Goal: Use online tool/utility: Utilize a website feature to perform a specific function

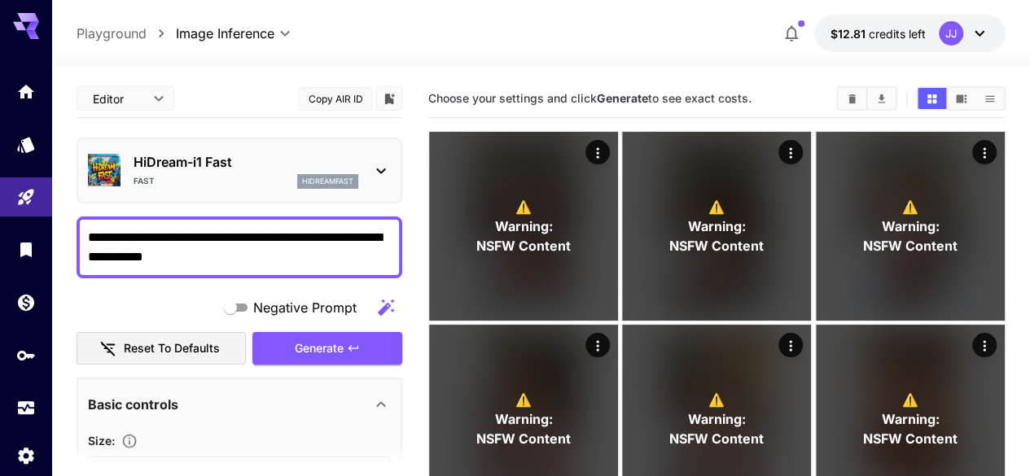
click at [150, 256] on textarea "**********" at bounding box center [239, 247] width 303 height 39
click at [313, 344] on span "Generate" at bounding box center [319, 349] width 49 height 20
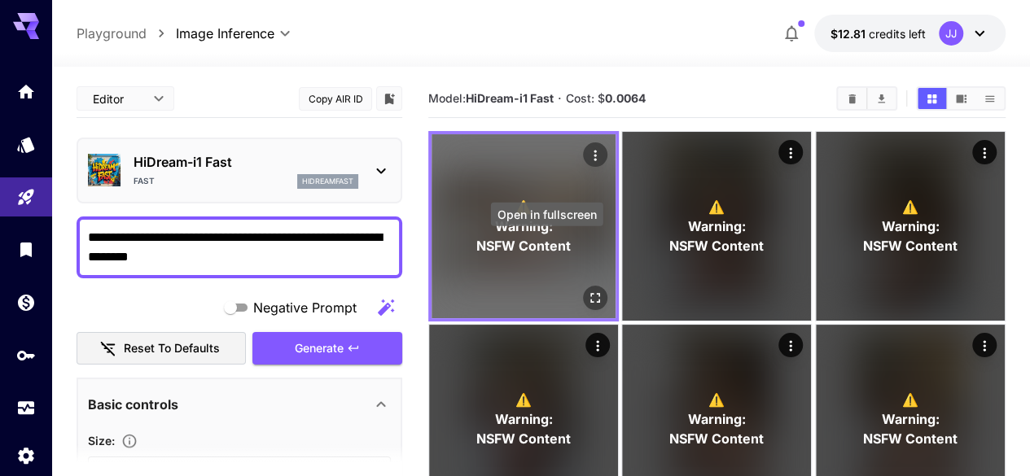
click at [590, 293] on icon "Open in fullscreen" at bounding box center [595, 298] width 10 height 10
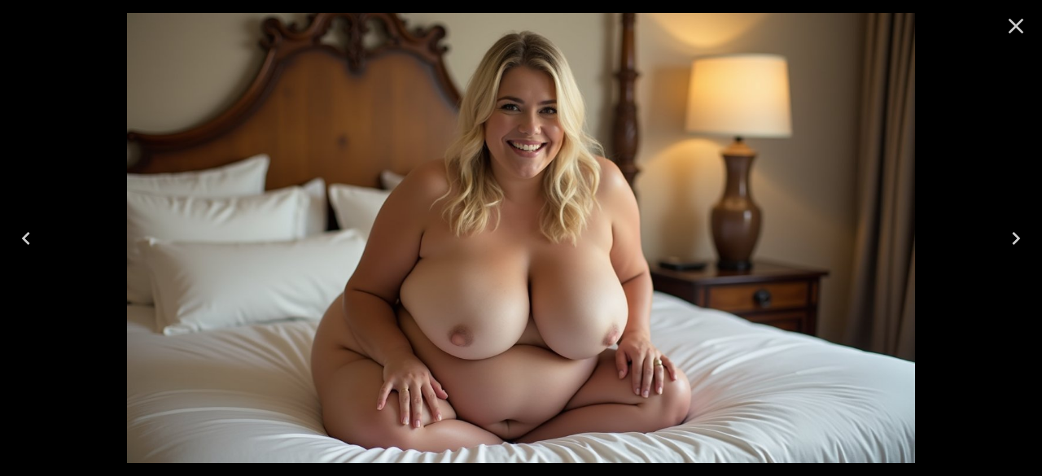
click at [1018, 28] on icon "Close" at bounding box center [1016, 26] width 15 height 15
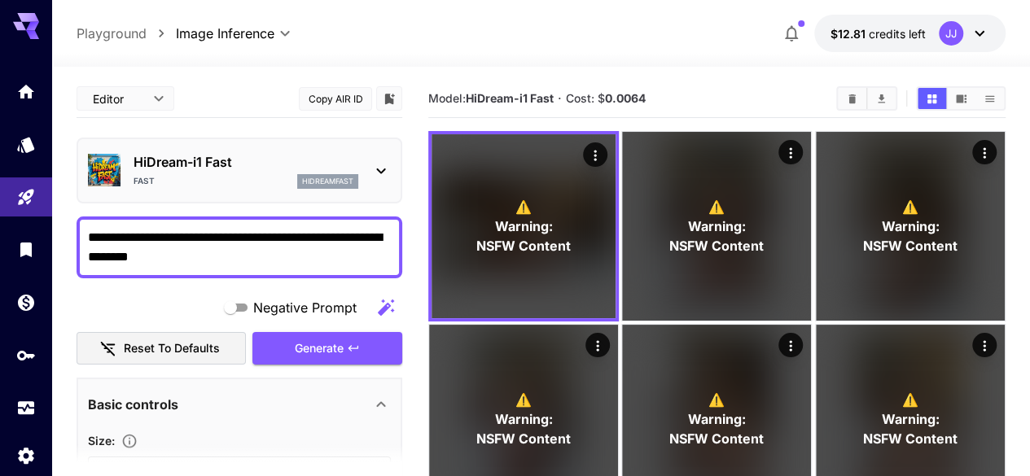
click at [174, 260] on textarea "**********" at bounding box center [239, 247] width 303 height 39
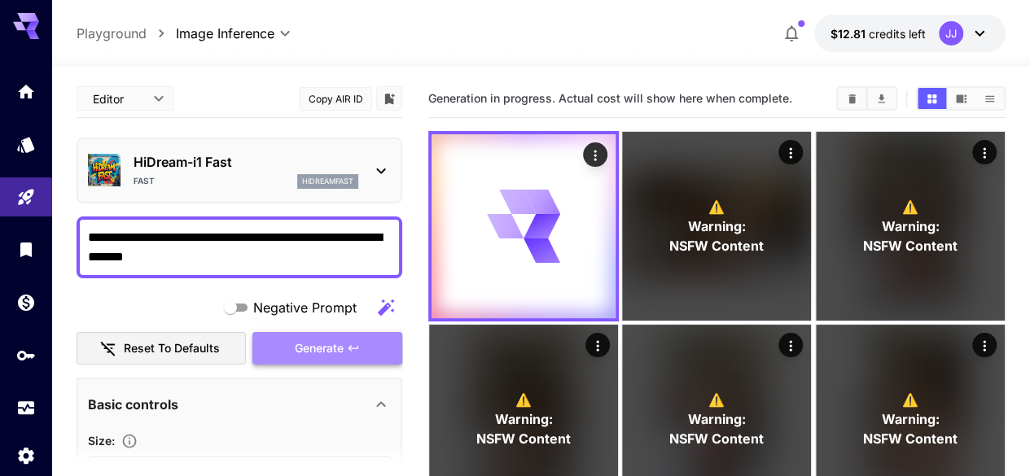
click at [303, 342] on span "Generate" at bounding box center [319, 349] width 49 height 20
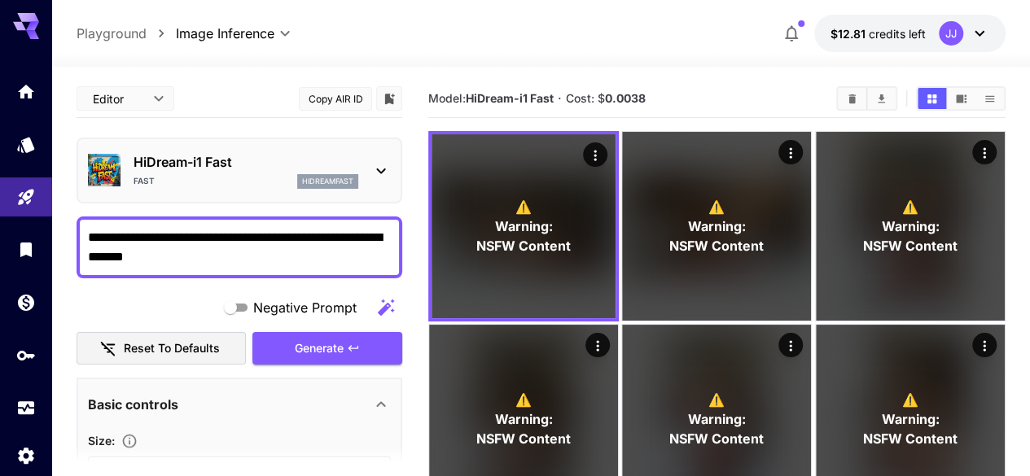
click at [130, 234] on textarea "**********" at bounding box center [239, 247] width 303 height 39
type textarea "**********"
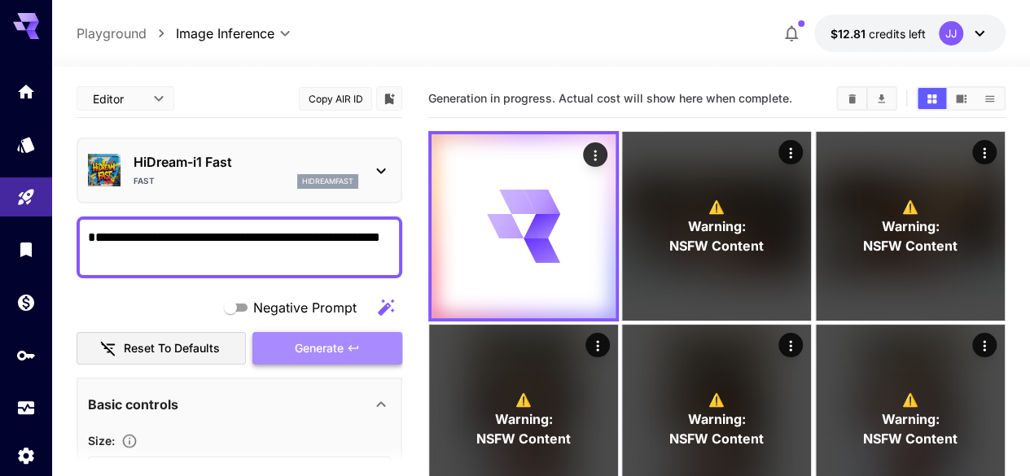
click at [317, 339] on span "Generate" at bounding box center [319, 349] width 49 height 20
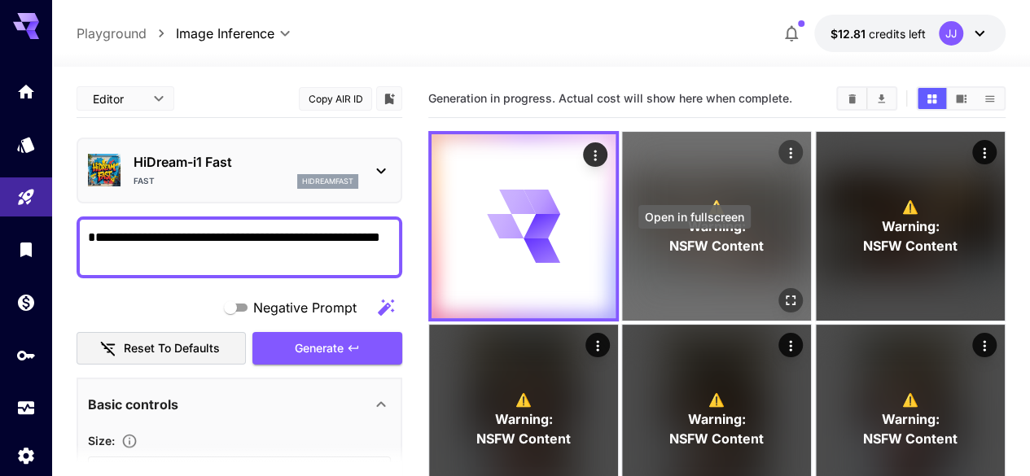
click at [783, 292] on icon "Open in fullscreen" at bounding box center [791, 300] width 16 height 16
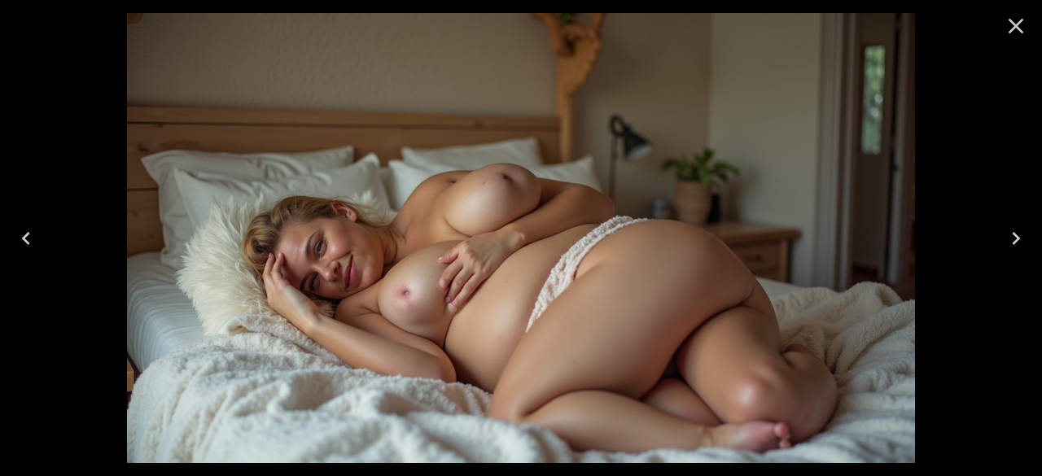
click at [358, 250] on img at bounding box center [521, 238] width 788 height 450
click at [1023, 31] on icon "Close" at bounding box center [1016, 26] width 26 height 26
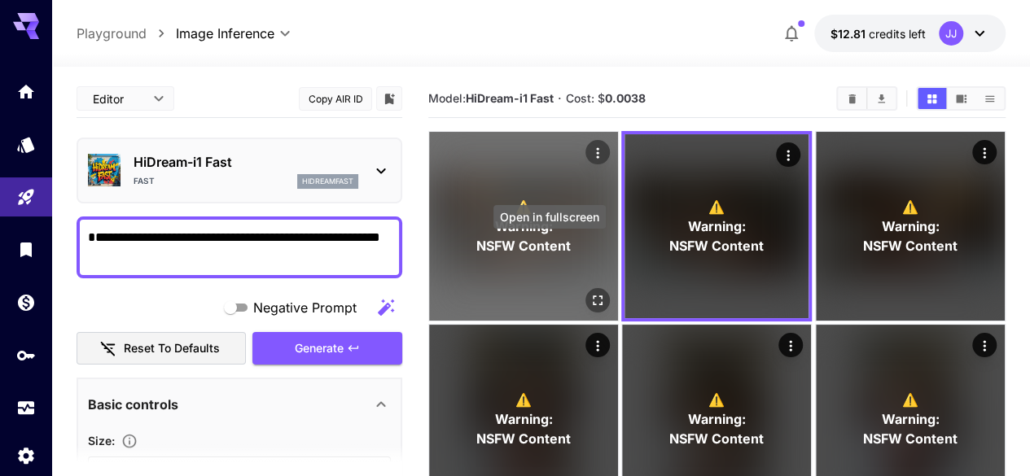
click at [590, 292] on icon "Open in fullscreen" at bounding box center [598, 300] width 16 height 16
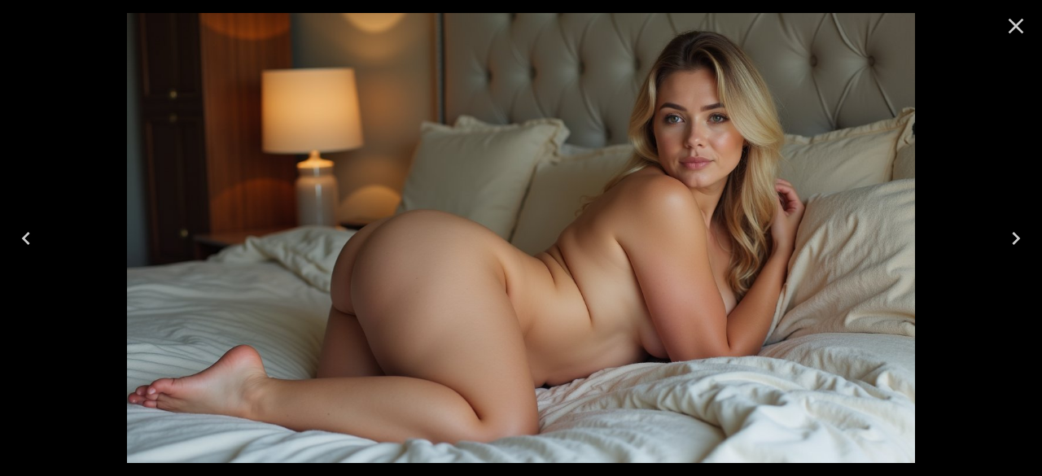
click at [1019, 28] on icon "Close" at bounding box center [1016, 26] width 15 height 15
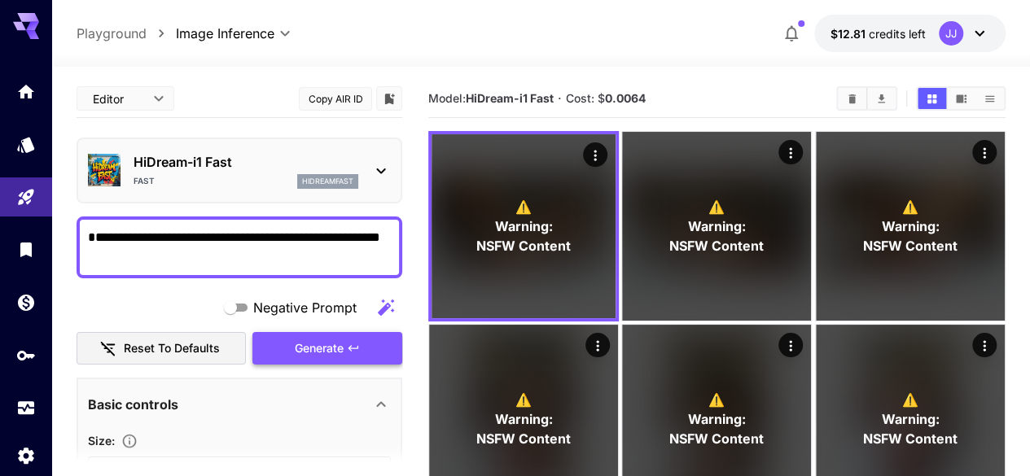
click at [335, 355] on span "Generate" at bounding box center [319, 349] width 49 height 20
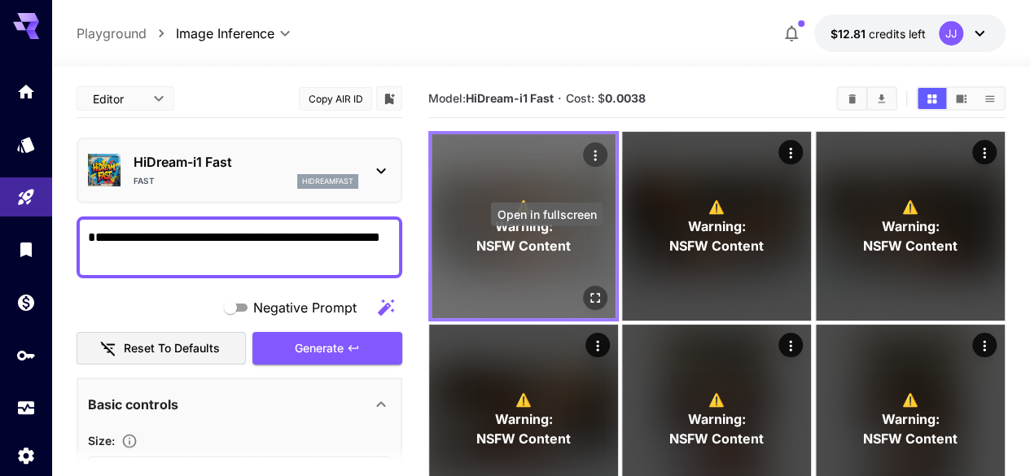
click at [587, 290] on icon "Open in fullscreen" at bounding box center [595, 298] width 16 height 16
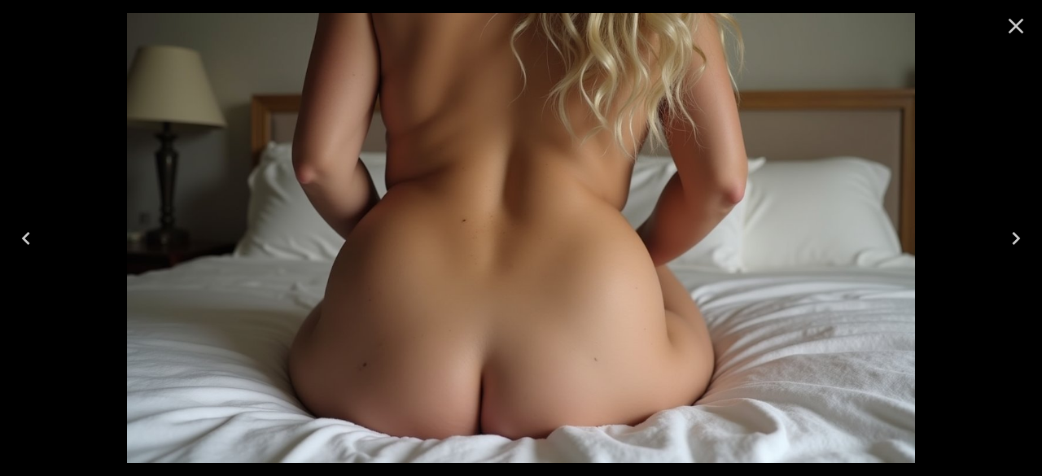
click at [1019, 22] on icon "Close" at bounding box center [1016, 26] width 15 height 15
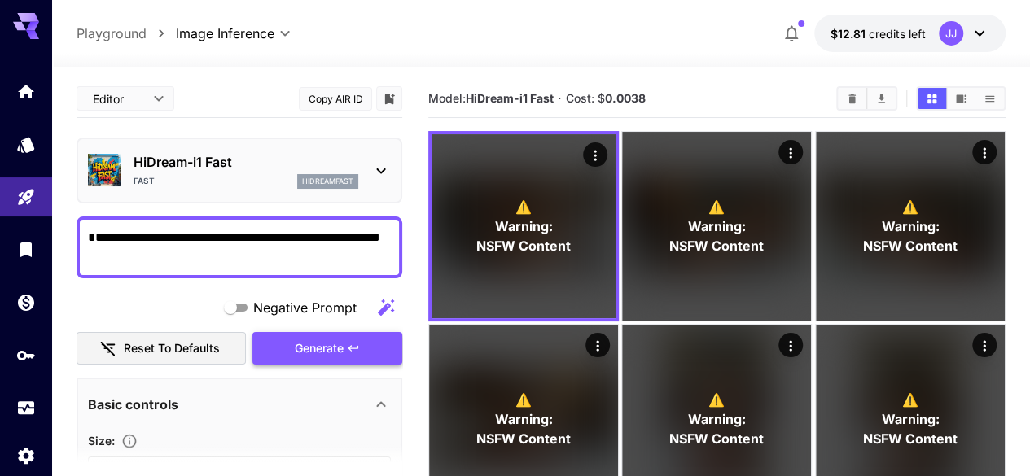
click at [363, 351] on button "Generate" at bounding box center [327, 348] width 150 height 33
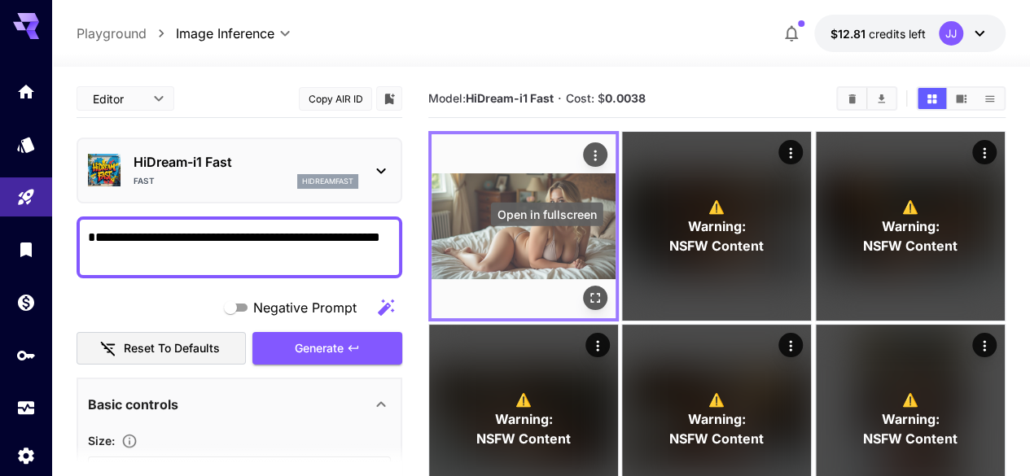
click at [587, 290] on icon "Open in fullscreen" at bounding box center [595, 298] width 16 height 16
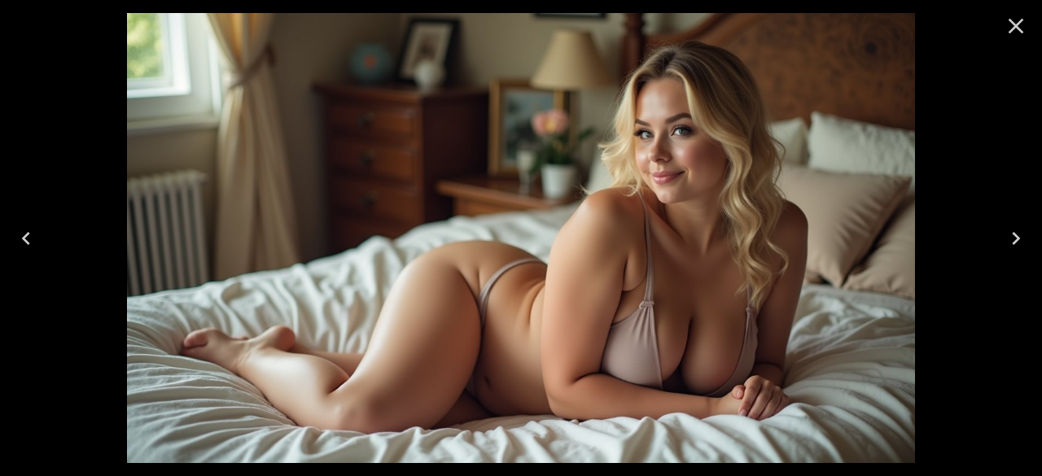
click at [1015, 35] on icon "Close" at bounding box center [1016, 26] width 26 height 26
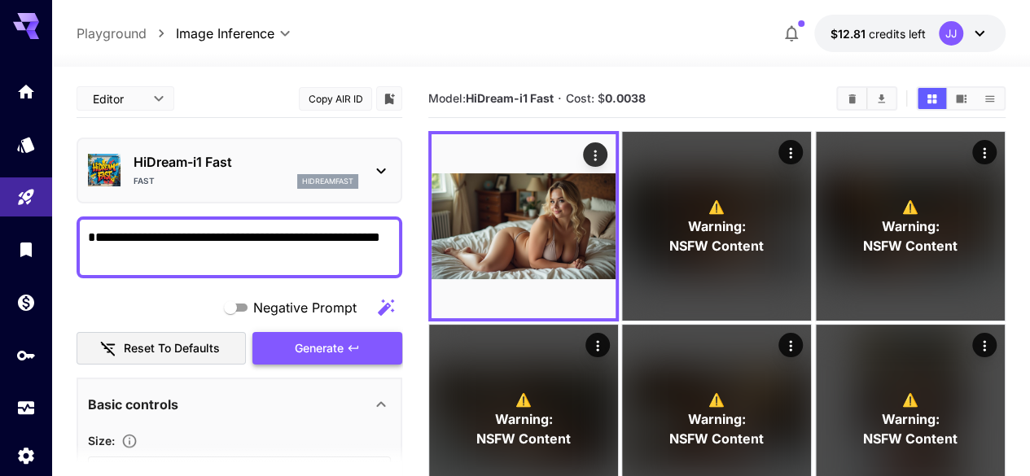
click at [361, 339] on button "Generate" at bounding box center [327, 348] width 150 height 33
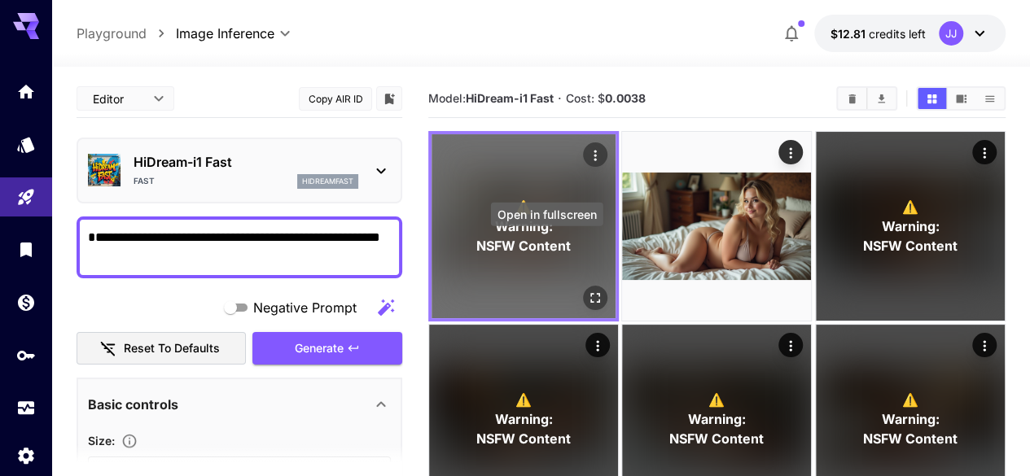
click at [590, 293] on icon "Open in fullscreen" at bounding box center [595, 298] width 10 height 10
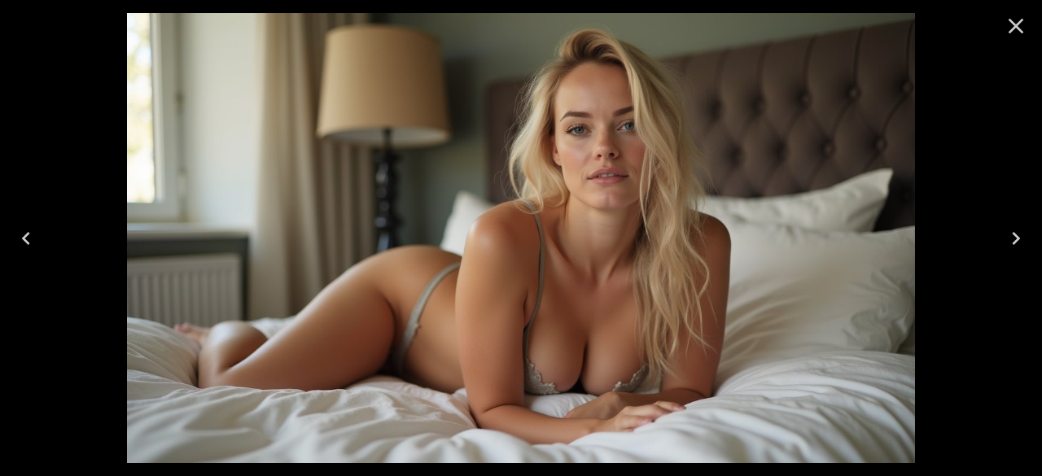
click at [651, 157] on img at bounding box center [521, 238] width 788 height 450
click at [1019, 19] on icon "Close" at bounding box center [1016, 26] width 26 height 26
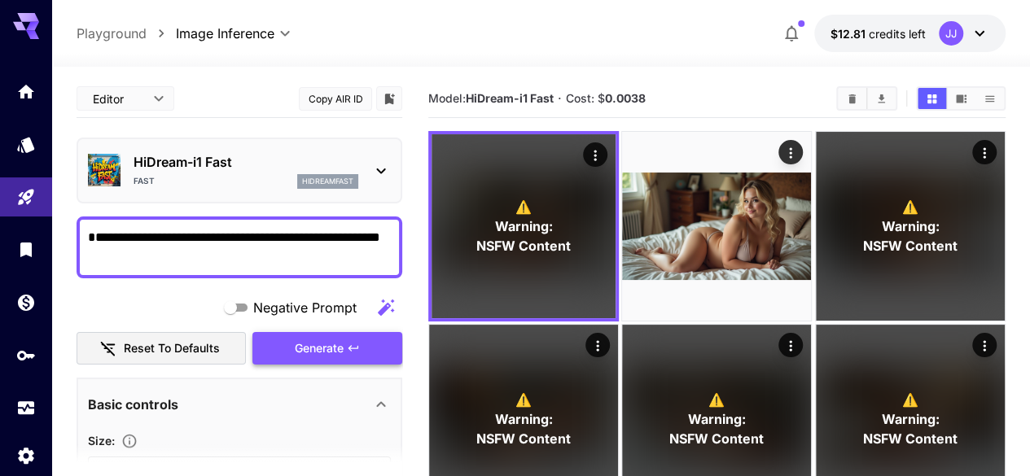
click at [324, 341] on span "Generate" at bounding box center [319, 349] width 49 height 20
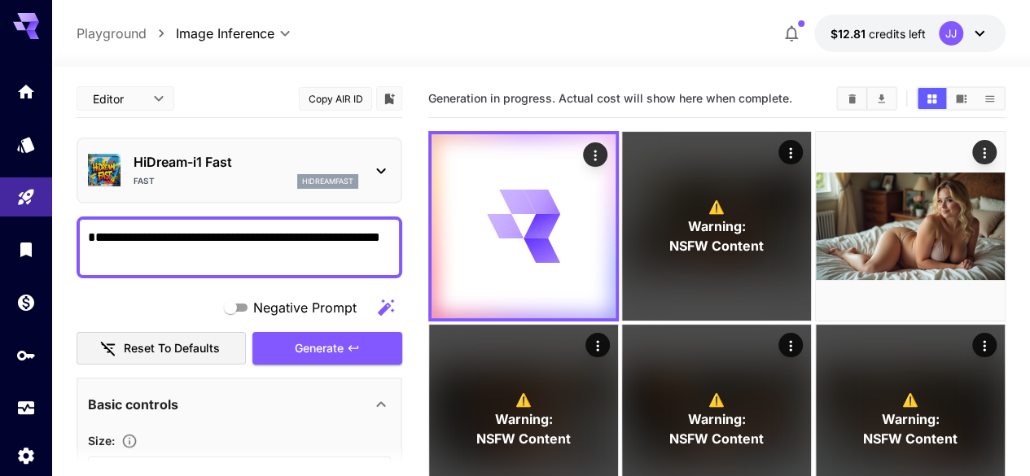
click at [220, 261] on textarea "**********" at bounding box center [239, 247] width 303 height 39
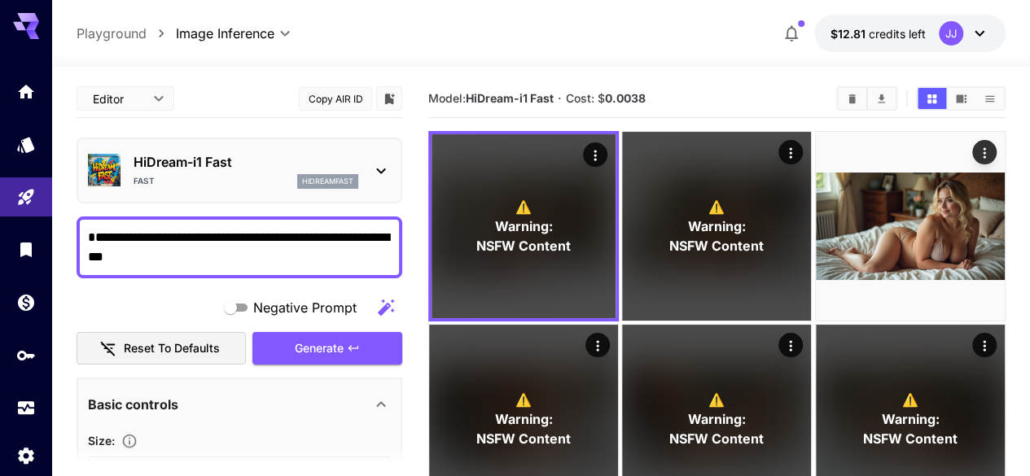
type textarea "**********"
click at [299, 239] on textarea "**********" at bounding box center [239, 247] width 303 height 39
type textarea "**********"
click at [312, 346] on span "Generate" at bounding box center [319, 349] width 49 height 20
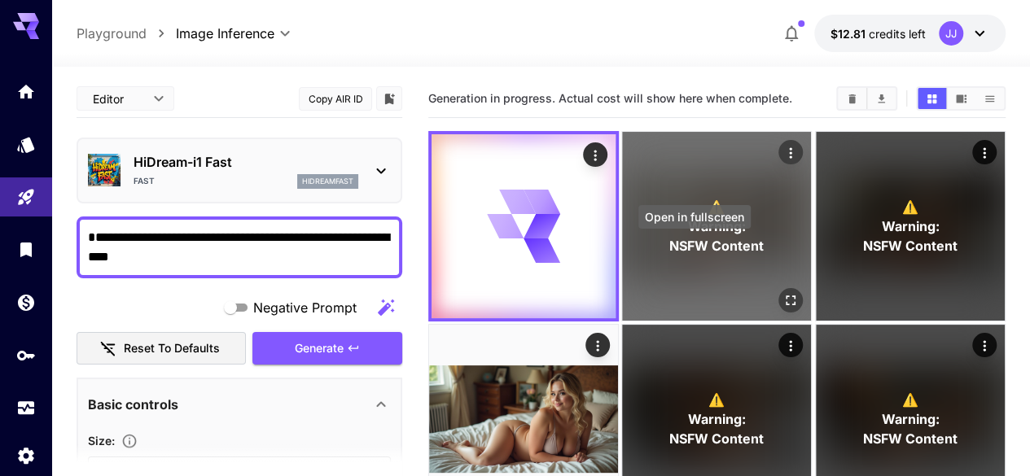
click at [787, 296] on icon "Open in fullscreen" at bounding box center [792, 301] width 10 height 10
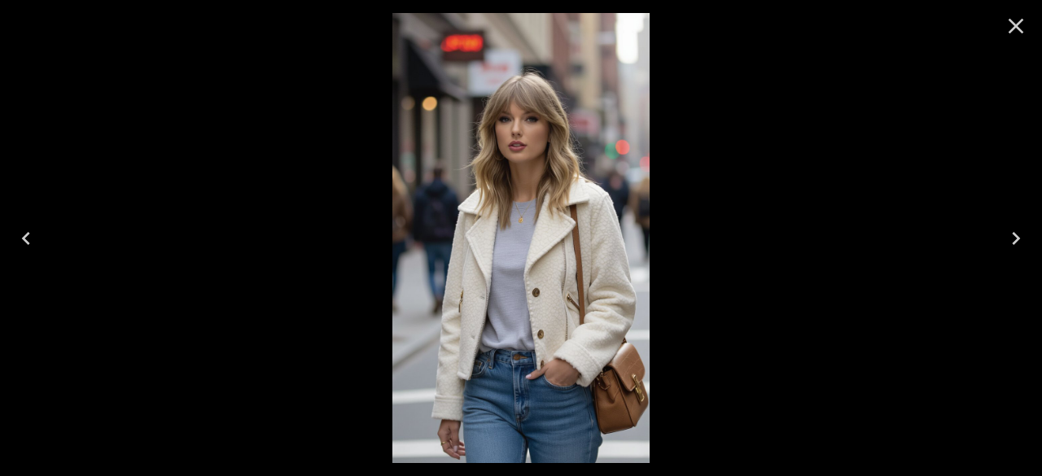
click at [1029, 25] on button "Close" at bounding box center [1016, 26] width 39 height 39
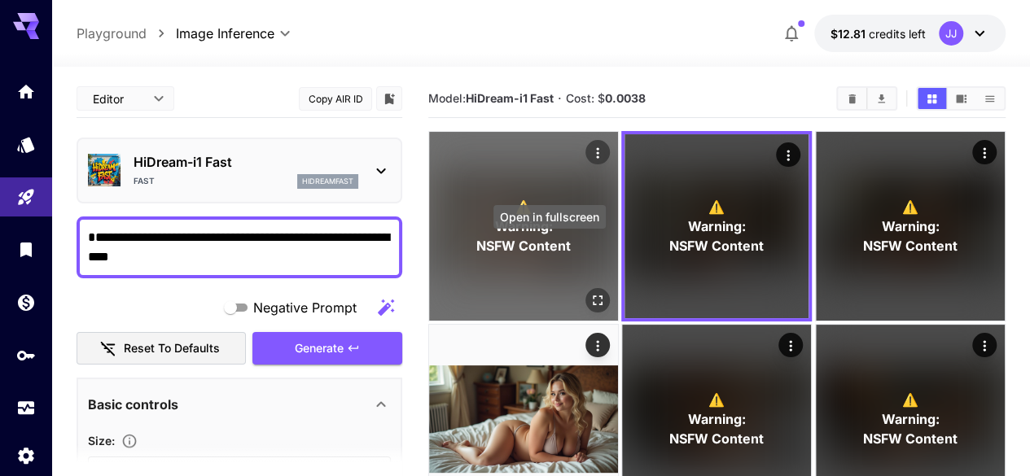
click at [590, 292] on icon "Open in fullscreen" at bounding box center [598, 300] width 16 height 16
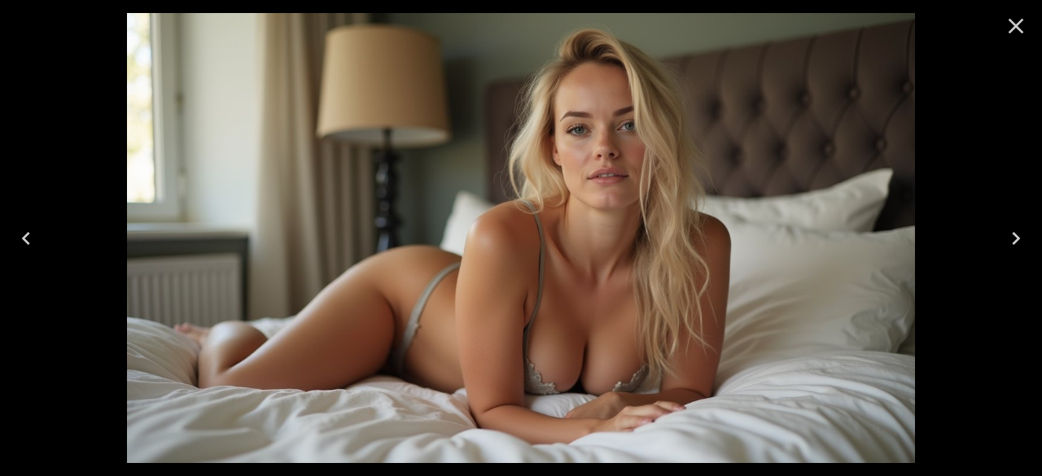
click at [1020, 25] on icon "Close" at bounding box center [1016, 26] width 26 height 26
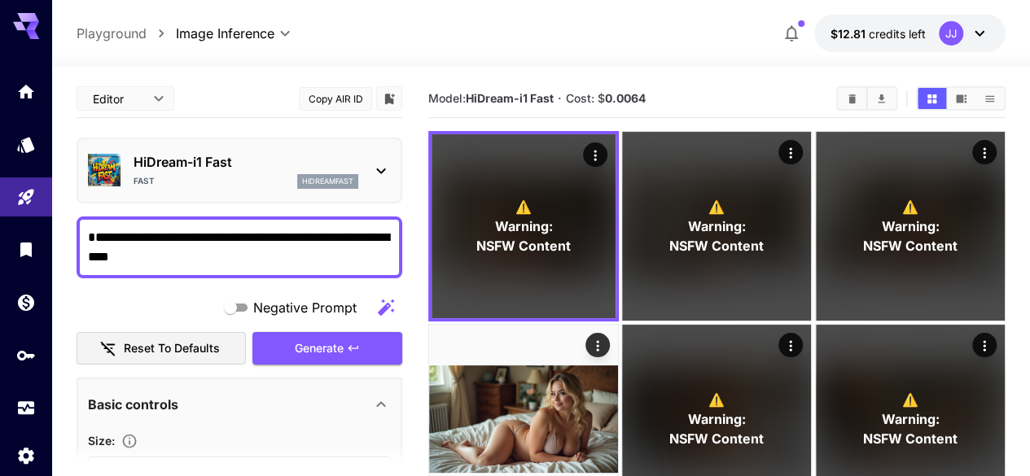
click at [238, 185] on div "Fast hidreamfast" at bounding box center [246, 181] width 225 height 15
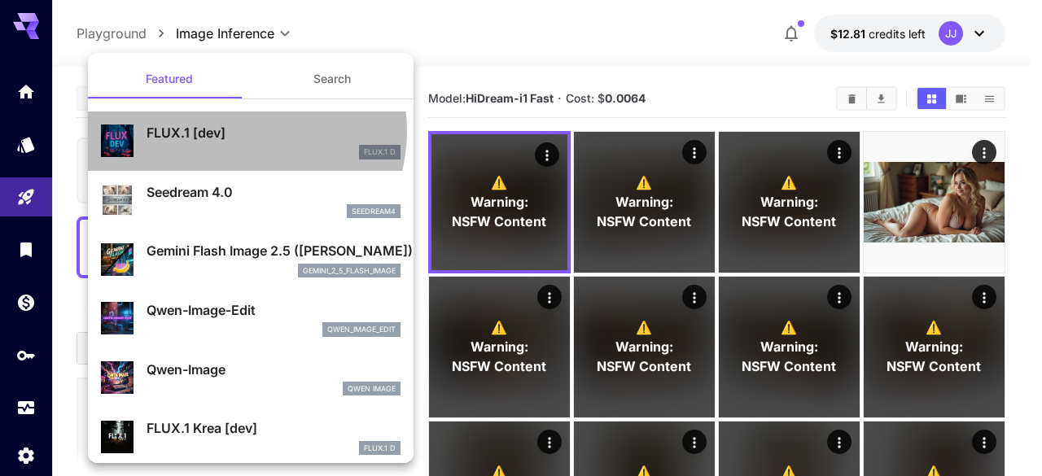
click at [243, 131] on p "FLUX.1 [dev]" at bounding box center [274, 133] width 254 height 20
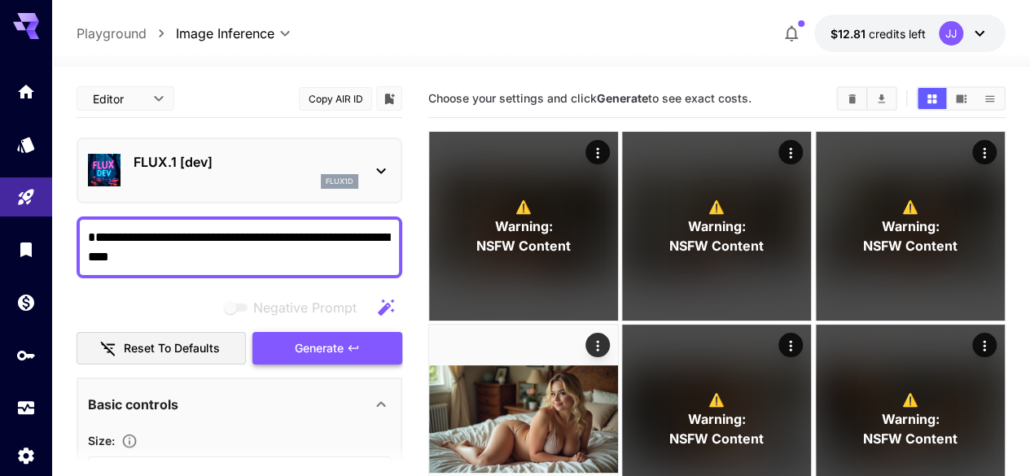
click at [347, 339] on button "Generate" at bounding box center [327, 348] width 150 height 33
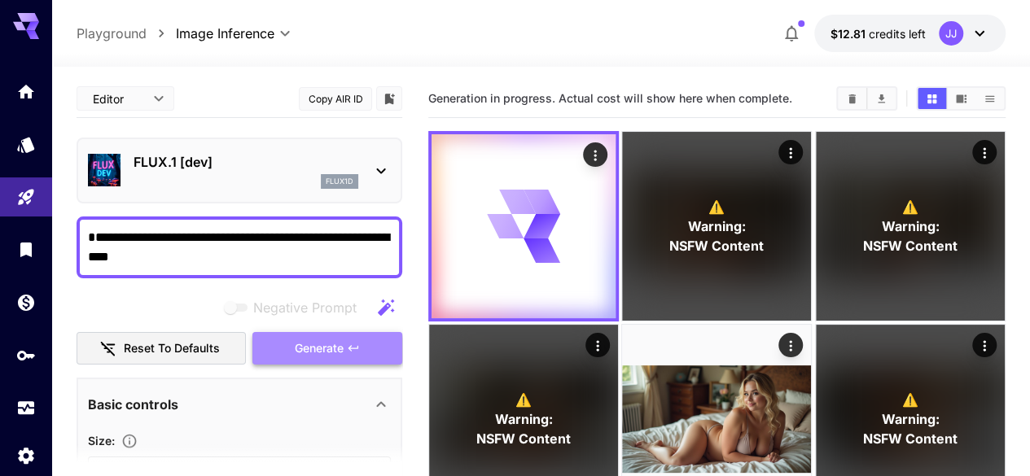
click at [347, 339] on button "Generate" at bounding box center [327, 348] width 150 height 33
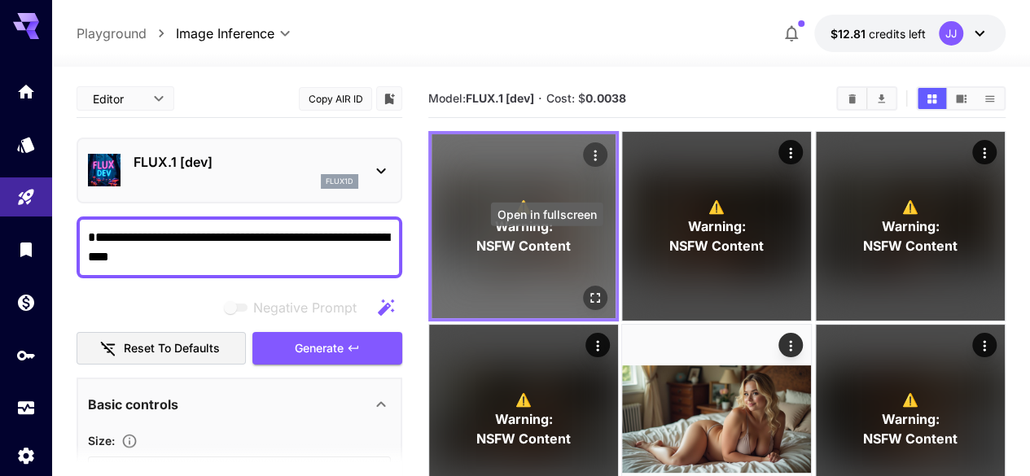
click at [587, 290] on icon "Open in fullscreen" at bounding box center [595, 298] width 16 height 16
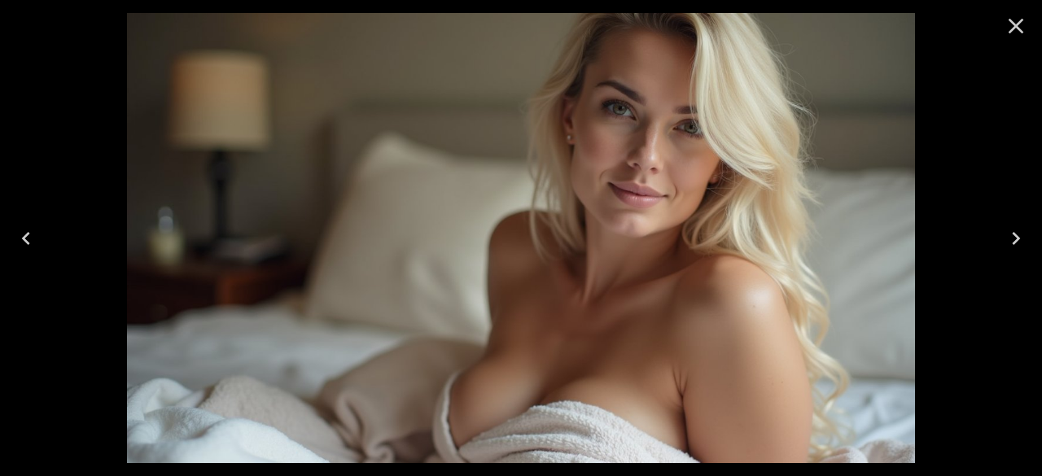
click at [1003, 251] on icon "Next" at bounding box center [1016, 239] width 26 height 26
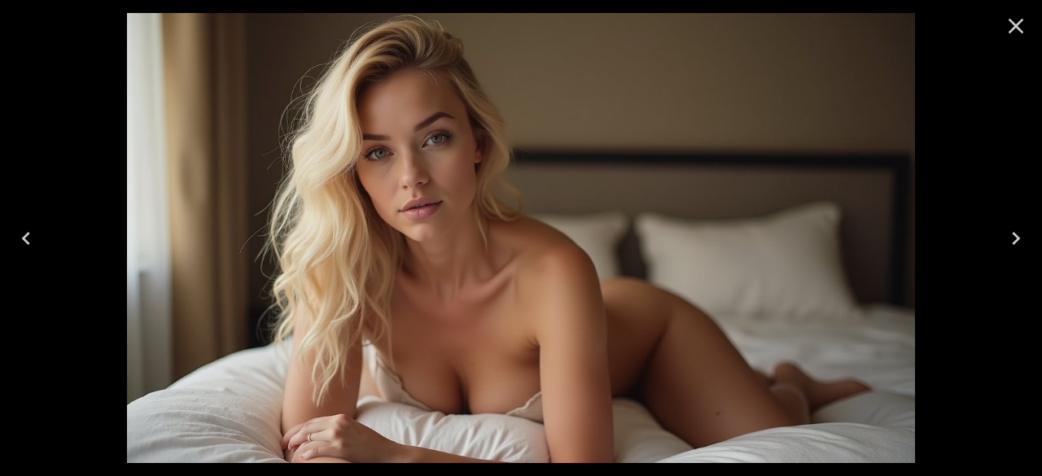
click at [1000, 25] on button "Close" at bounding box center [1016, 26] width 39 height 39
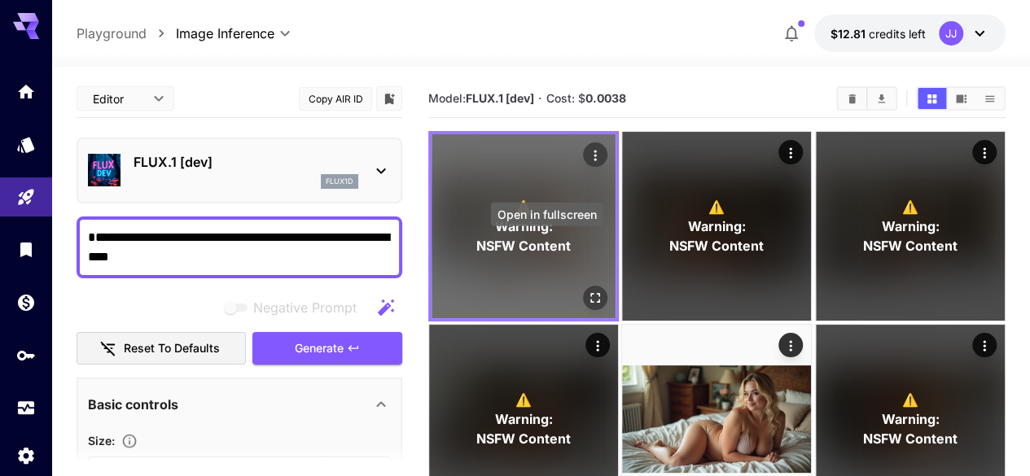
click at [590, 293] on icon "Open in fullscreen" at bounding box center [595, 298] width 10 height 10
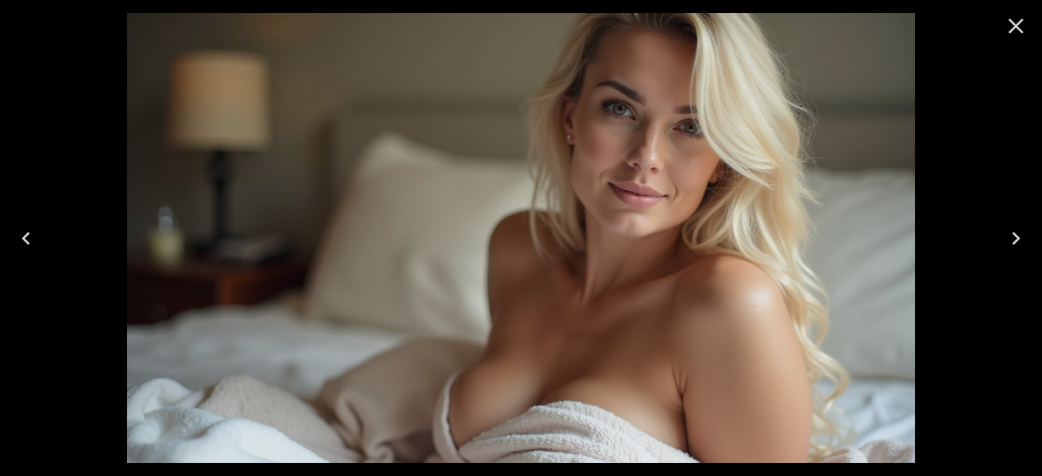
click at [1019, 30] on icon "Close" at bounding box center [1016, 26] width 15 height 15
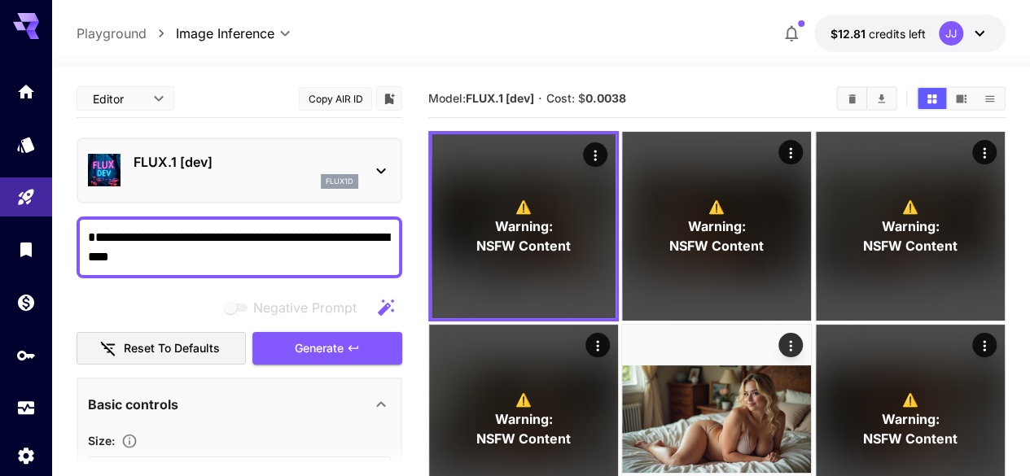
click at [328, 352] on span "Generate" at bounding box center [319, 349] width 49 height 20
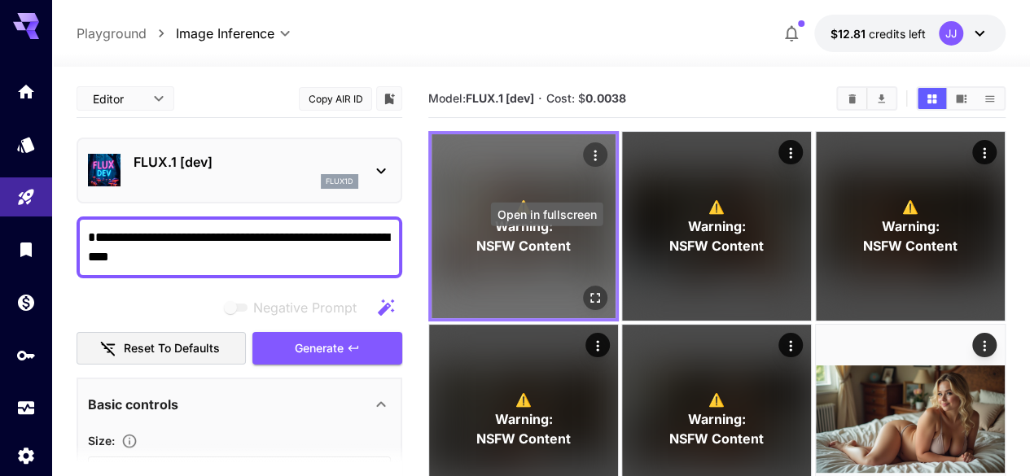
click at [590, 293] on icon "Open in fullscreen" at bounding box center [595, 298] width 10 height 10
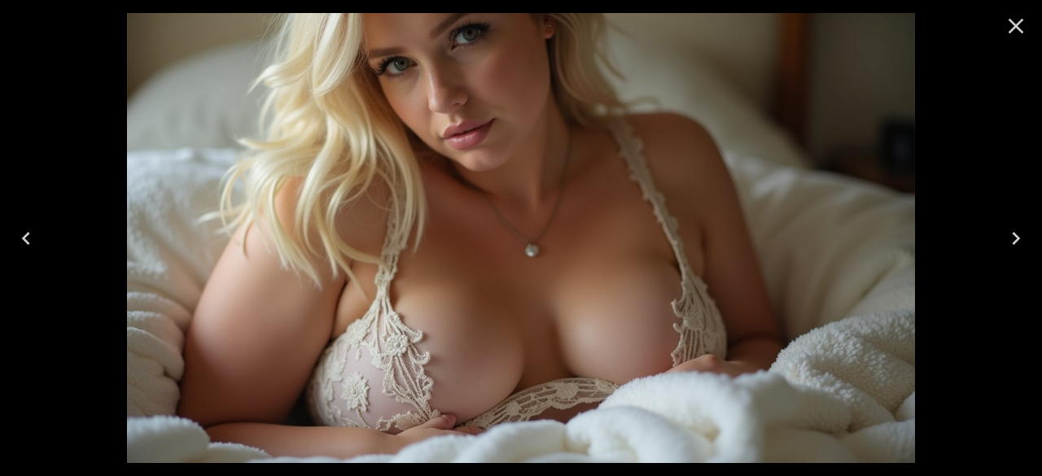
click at [1015, 24] on icon "Close" at bounding box center [1016, 26] width 15 height 15
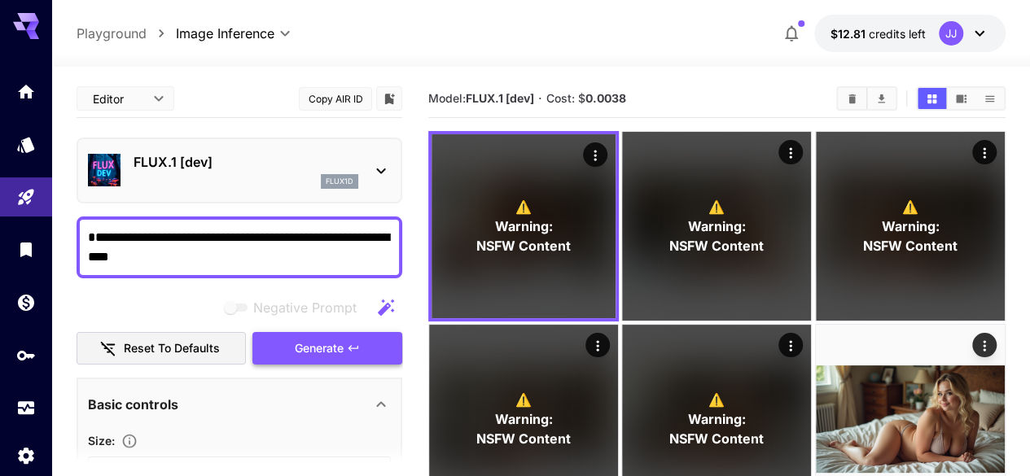
click at [343, 354] on span "Generate" at bounding box center [319, 349] width 49 height 20
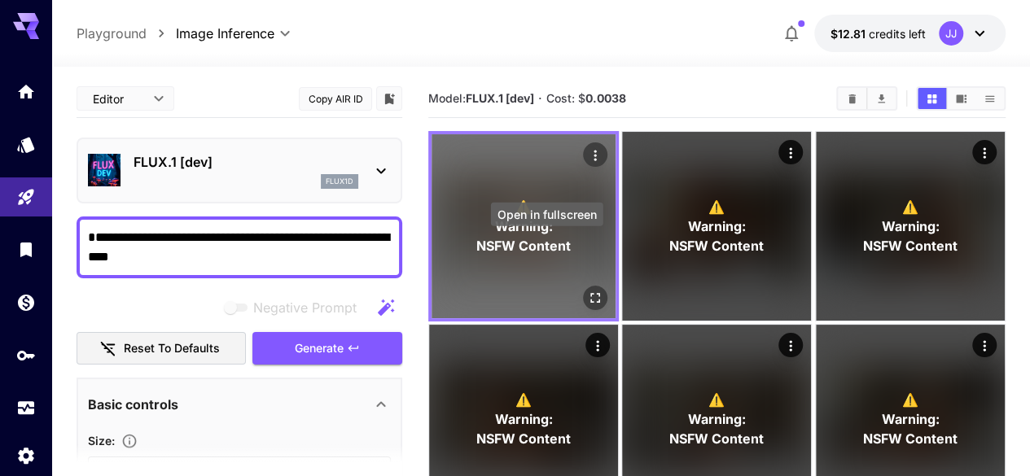
click at [587, 290] on icon "Open in fullscreen" at bounding box center [595, 298] width 16 height 16
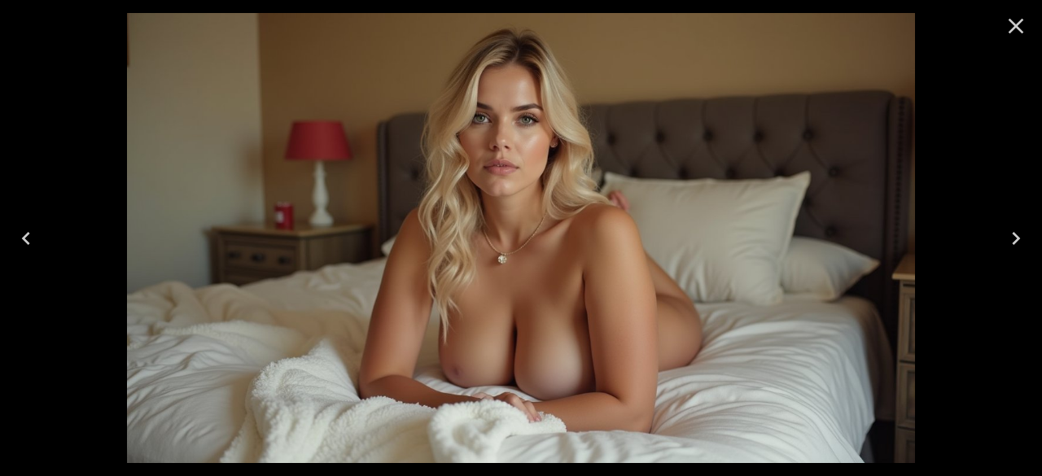
click at [1027, 23] on icon "Close" at bounding box center [1016, 26] width 26 height 26
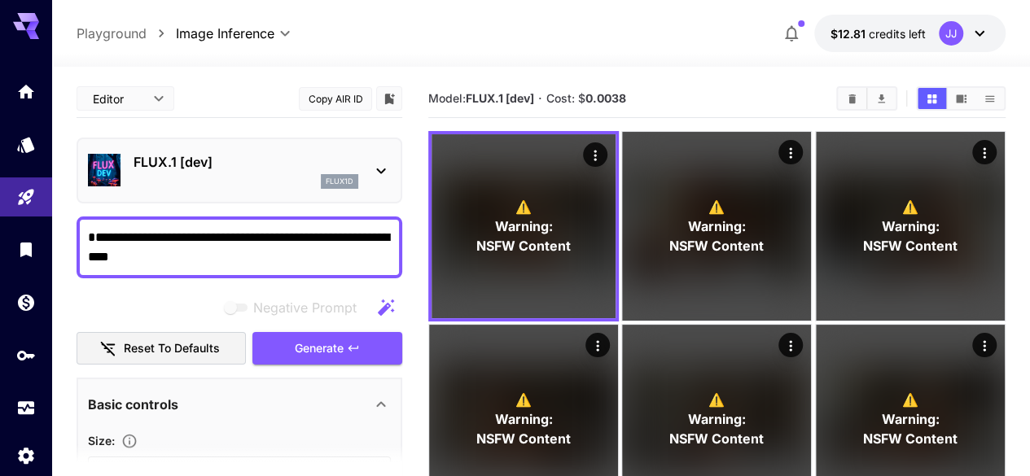
click at [112, 235] on textarea "**********" at bounding box center [239, 247] width 303 height 39
click at [334, 353] on span "Generate" at bounding box center [319, 349] width 49 height 20
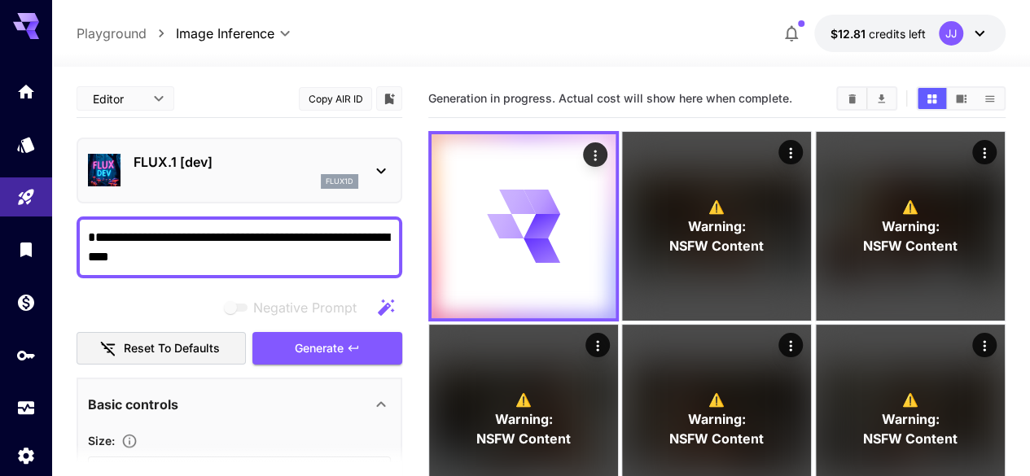
click at [156, 248] on textarea "**********" at bounding box center [239, 247] width 303 height 39
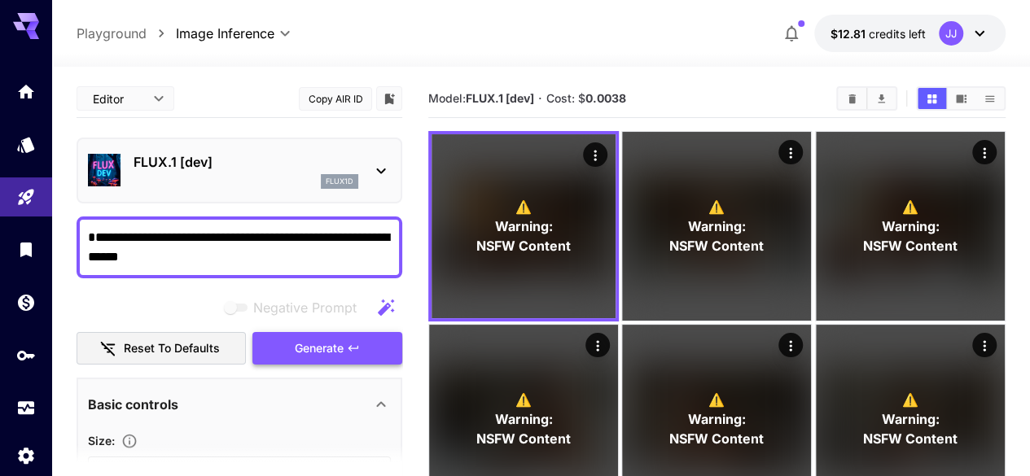
type textarea "**********"
click at [322, 348] on span "Generate" at bounding box center [319, 349] width 49 height 20
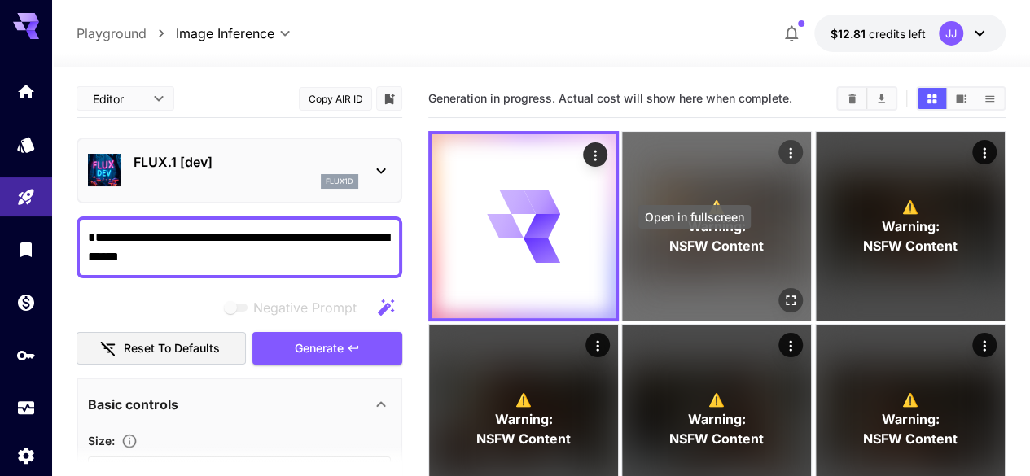
click at [787, 296] on icon "Open in fullscreen" at bounding box center [792, 301] width 10 height 10
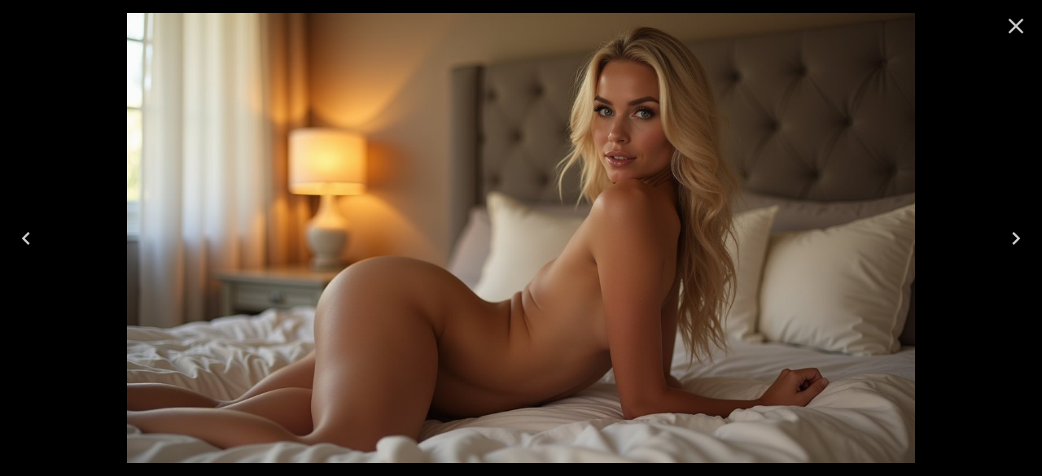
click at [1013, 29] on icon "Close" at bounding box center [1016, 26] width 15 height 15
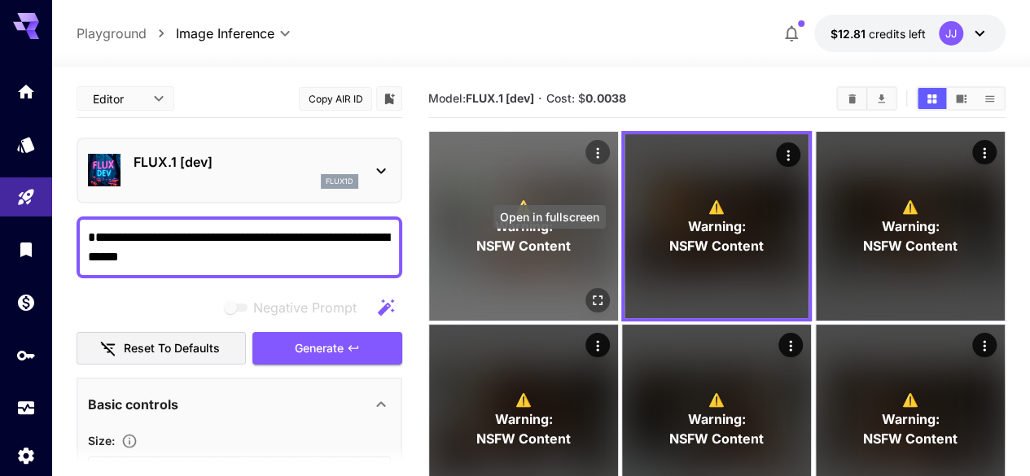
click at [590, 292] on icon "Open in fullscreen" at bounding box center [598, 300] width 16 height 16
